Goal: Task Accomplishment & Management: Manage account settings

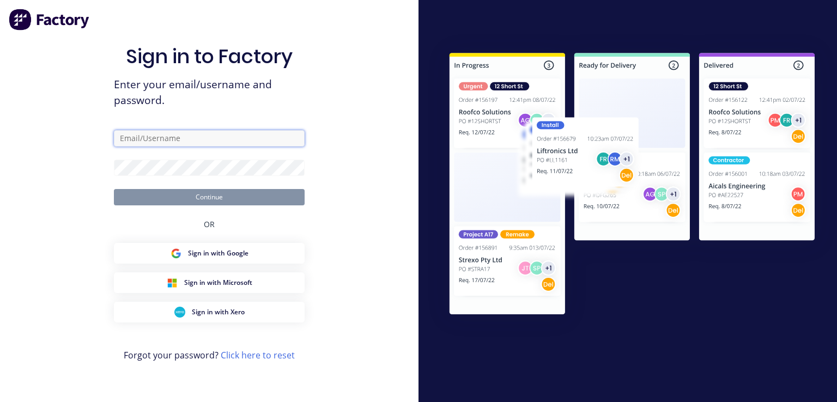
click at [253, 142] on input "text" at bounding box center [209, 138] width 191 height 16
type input "[PERSON_NAME][EMAIL_ADDRESS][DOMAIN_NAME]"
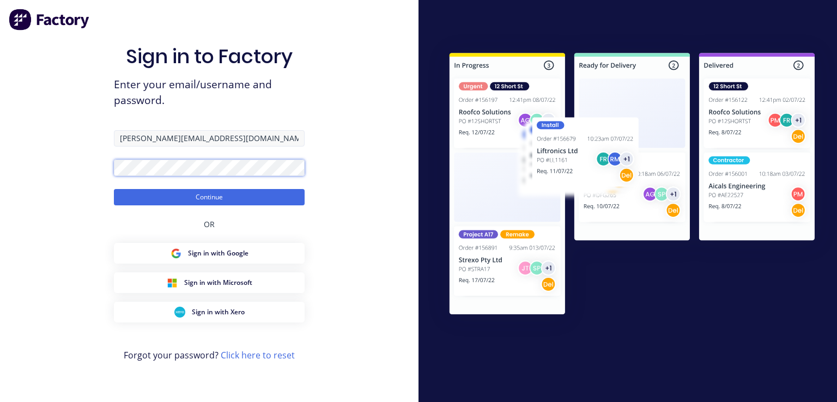
click at [114, 189] on button "Continue" at bounding box center [209, 197] width 191 height 16
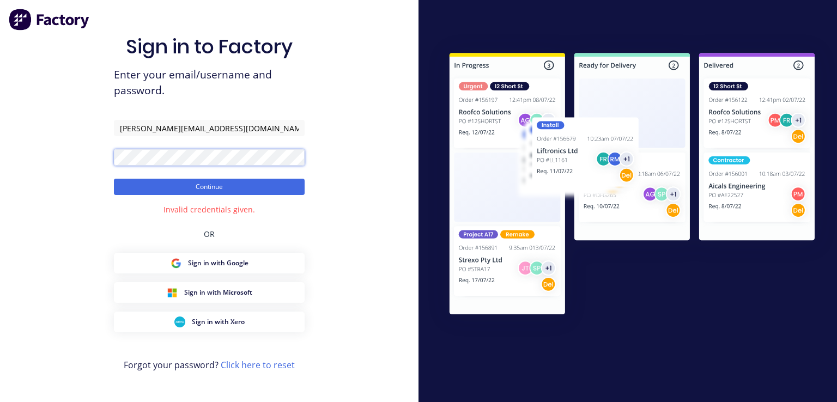
click at [114, 179] on button "Continue" at bounding box center [209, 187] width 191 height 16
click at [211, 186] on button "Continue" at bounding box center [209, 187] width 191 height 16
click at [38, 174] on div "Sign in to Factory Enter your email/username and password. [PERSON_NAME][EMAIL_…" at bounding box center [209, 201] width 418 height 402
click at [114, 179] on button "Continue" at bounding box center [209, 187] width 191 height 16
click at [222, 184] on button "Continue" at bounding box center [209, 187] width 191 height 16
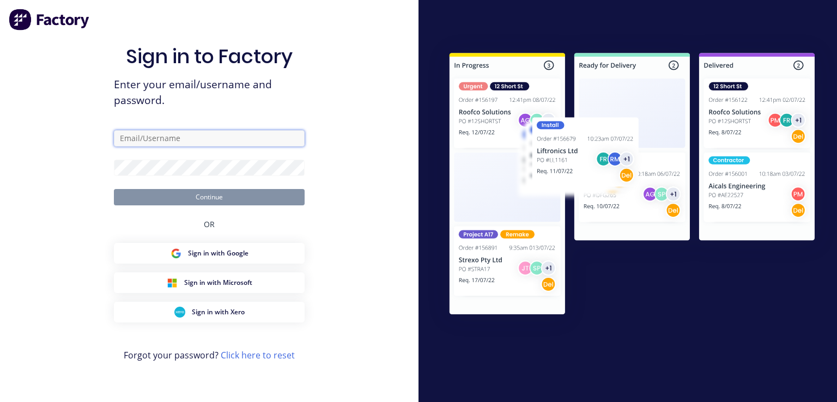
click at [236, 138] on input "text" at bounding box center [209, 138] width 191 height 16
type input "[PERSON_NAME][EMAIL_ADDRESS][DOMAIN_NAME]"
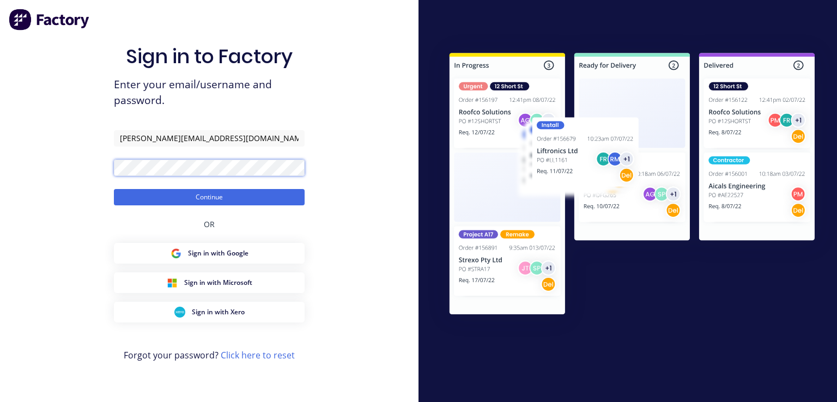
click at [114, 189] on button "Continue" at bounding box center [209, 197] width 191 height 16
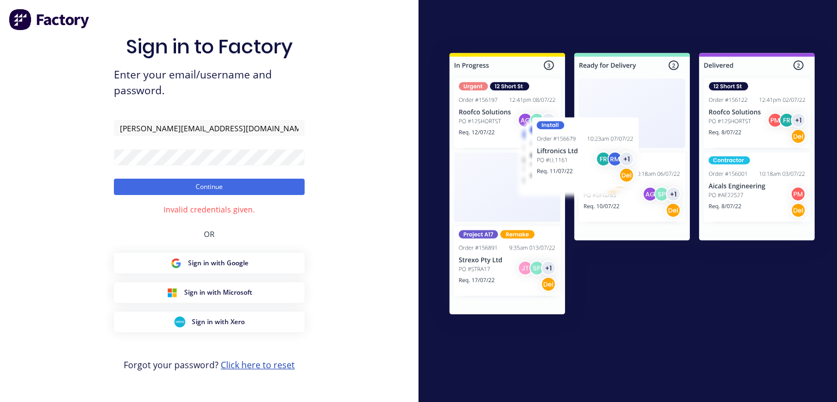
click at [271, 367] on link "Click here to reset" at bounding box center [258, 365] width 74 height 12
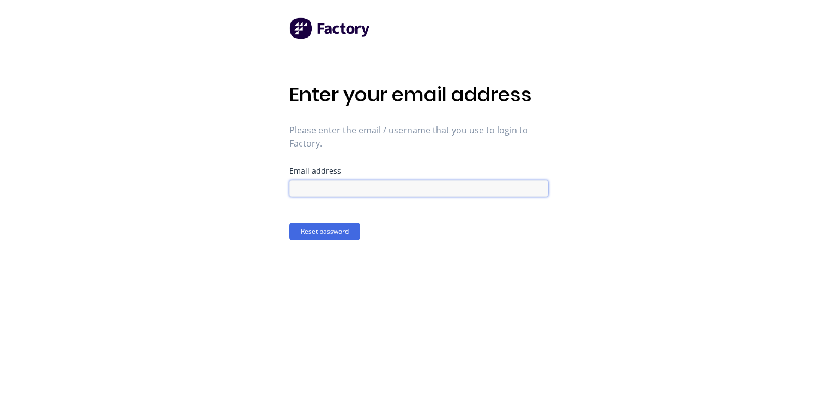
click at [329, 191] on input at bounding box center [418, 188] width 259 height 16
type input "[PERSON_NAME][EMAIL_ADDRESS][DOMAIN_NAME]"
click at [346, 229] on button "Reset password" at bounding box center [324, 231] width 71 height 17
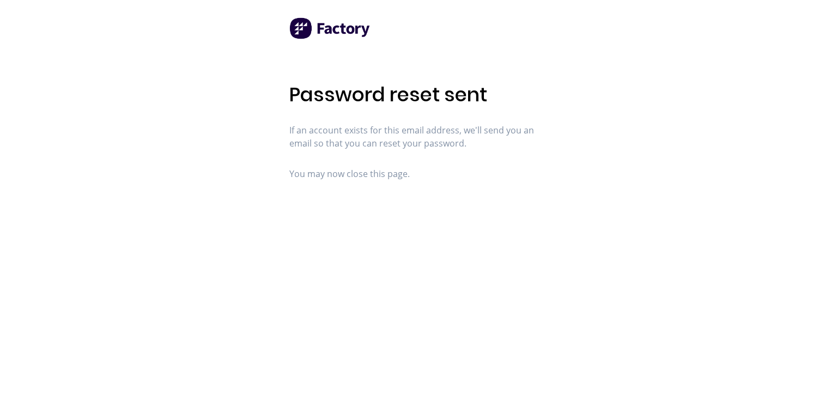
drag, startPoint x: 90, startPoint y: 64, endPoint x: 25, endPoint y: 1, distance: 90.9
click at [77, 50] on div "Password reset sent If an account exists for this email address, we'll send you…" at bounding box center [418, 201] width 837 height 402
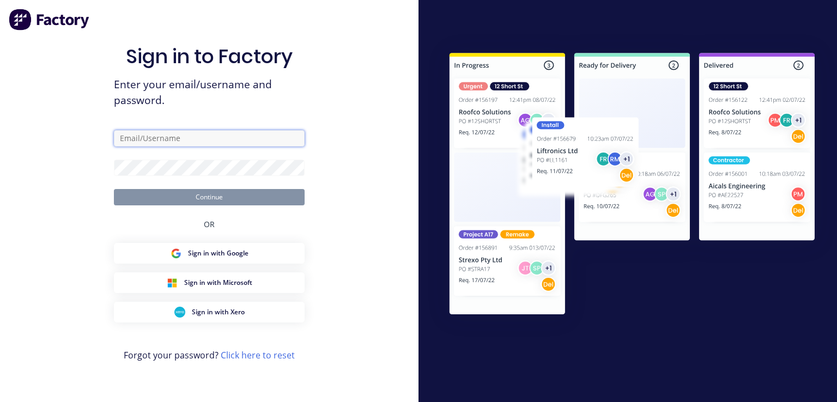
click at [164, 132] on input "text" at bounding box center [209, 138] width 191 height 16
type input "[PERSON_NAME][EMAIL_ADDRESS][DOMAIN_NAME]"
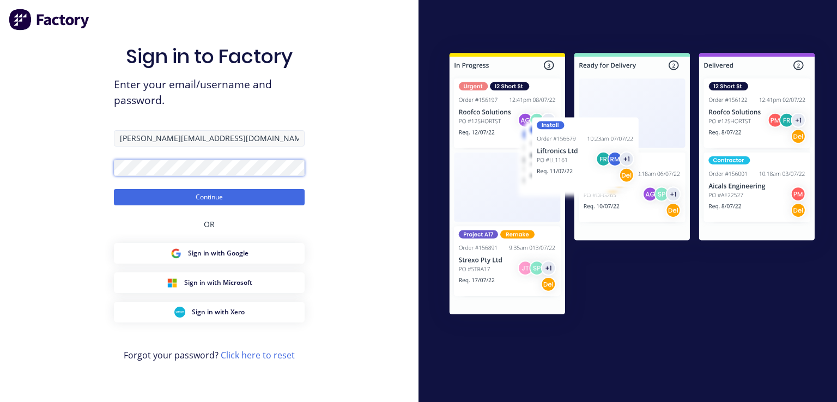
click at [114, 189] on button "Continue" at bounding box center [209, 197] width 191 height 16
